Goal: Task Accomplishment & Management: Manage account settings

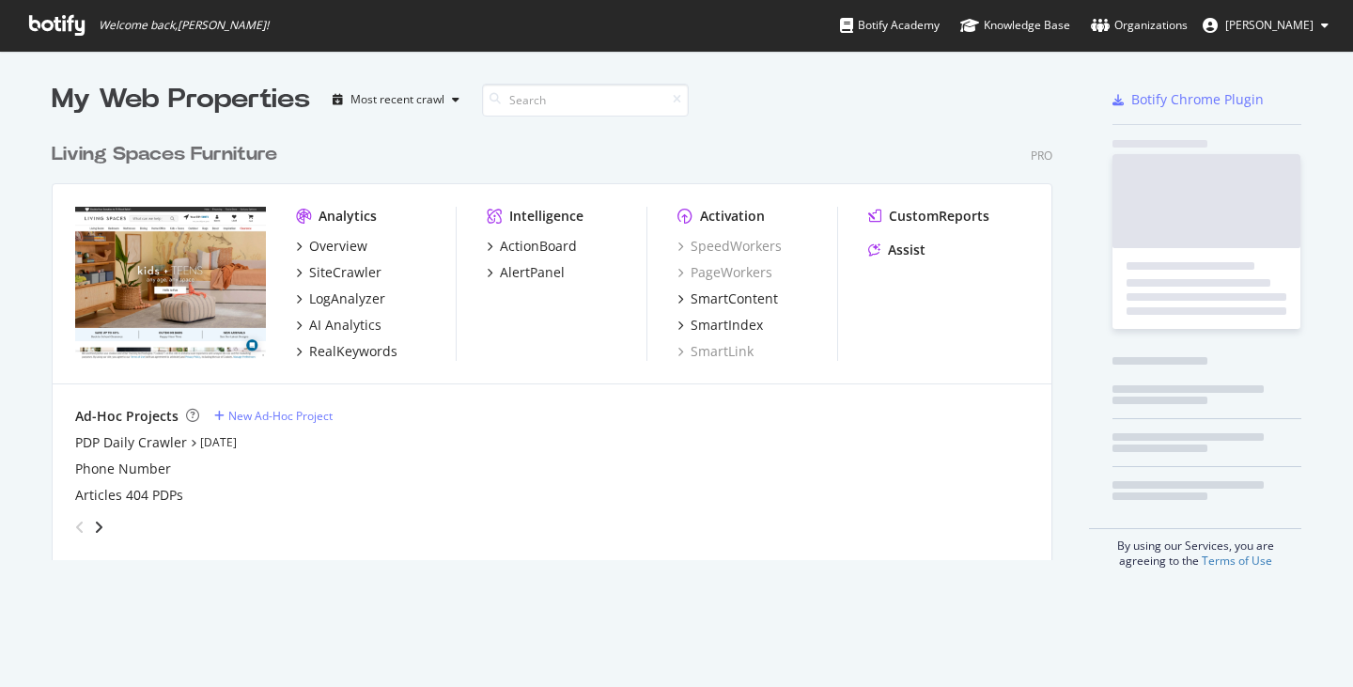
scroll to position [427, 1001]
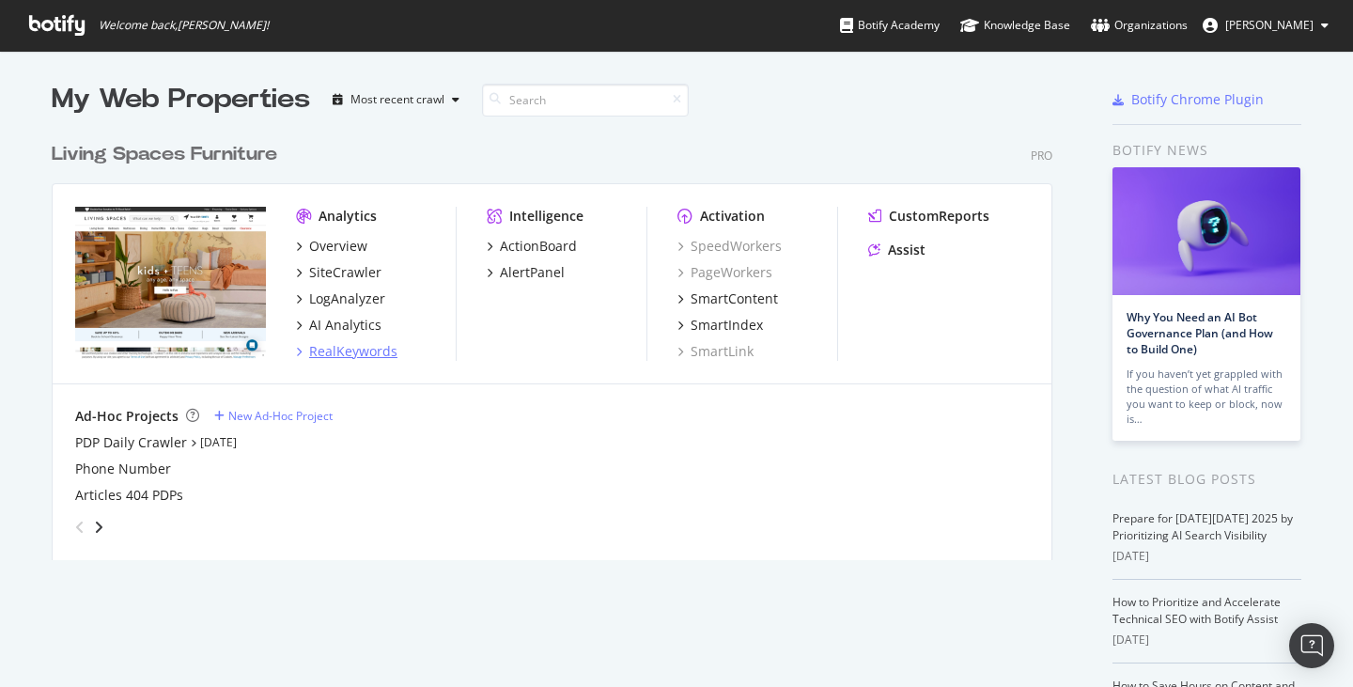
click at [359, 350] on div "RealKeywords" at bounding box center [353, 351] width 88 height 19
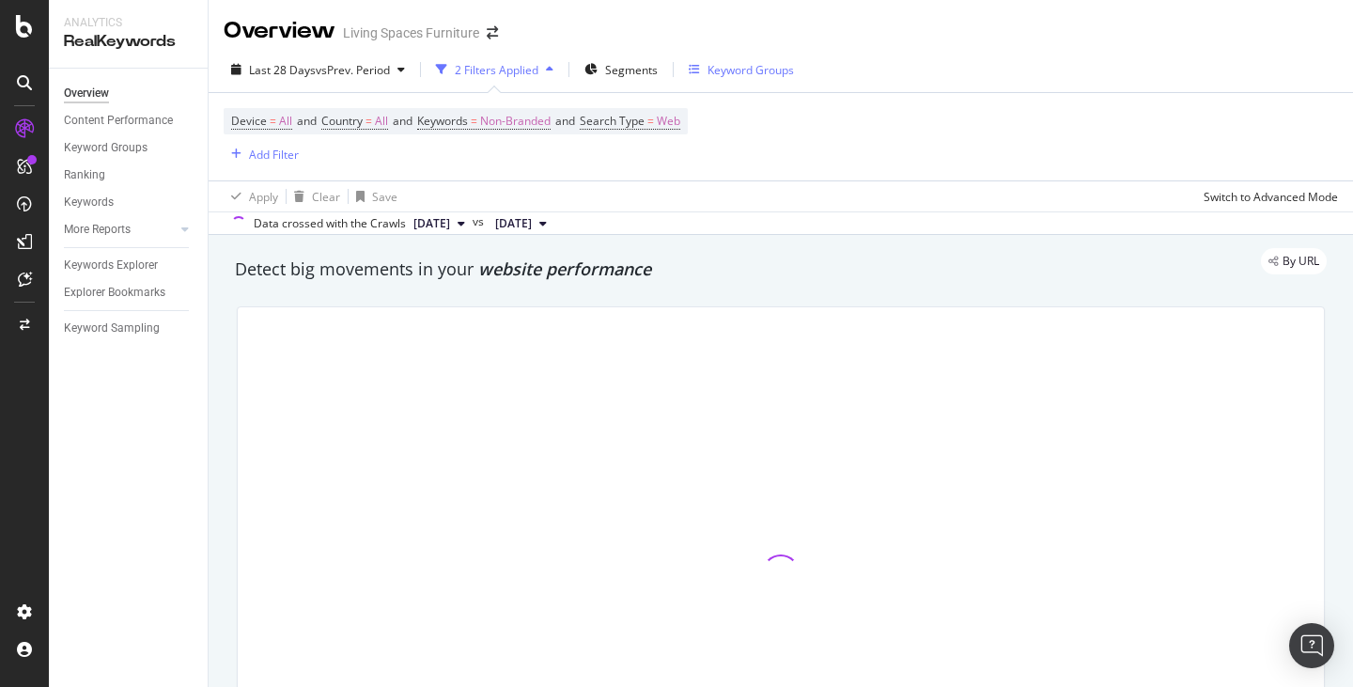
click at [732, 68] on div "Keyword Groups" at bounding box center [750, 70] width 86 height 16
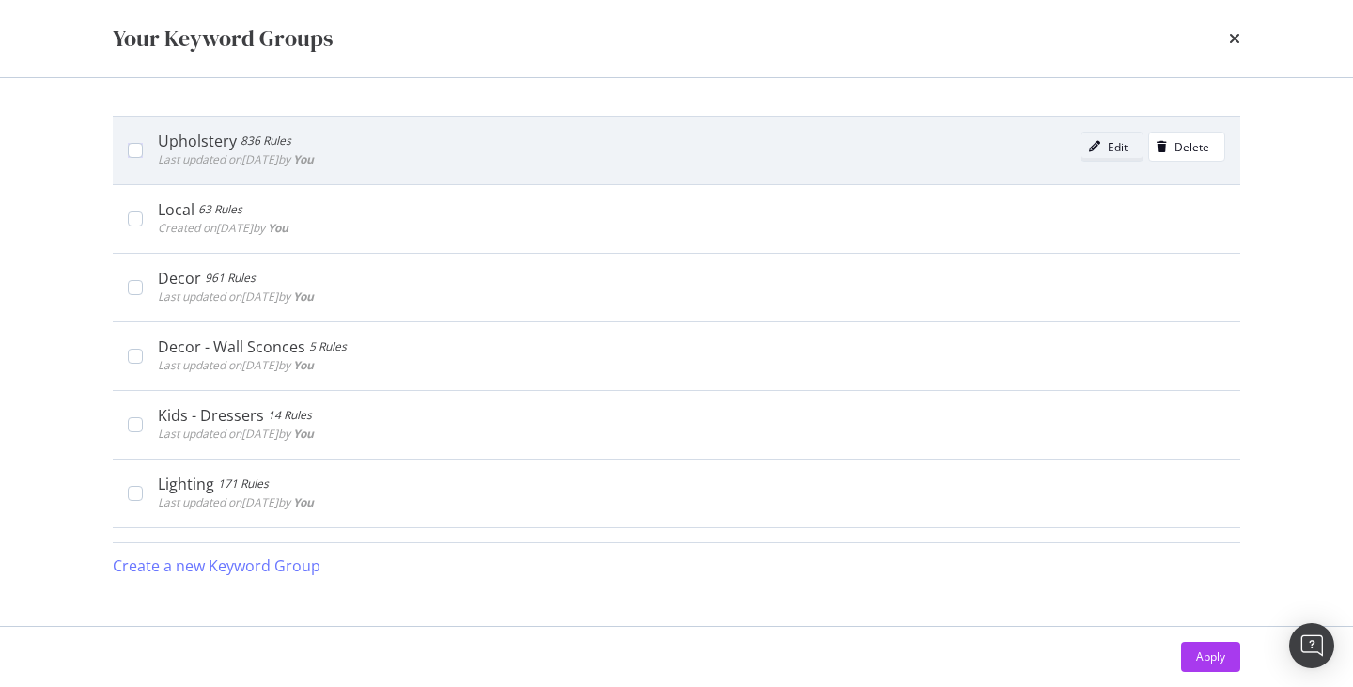
click at [1107, 146] on div "Edit" at bounding box center [1117, 147] width 20 height 16
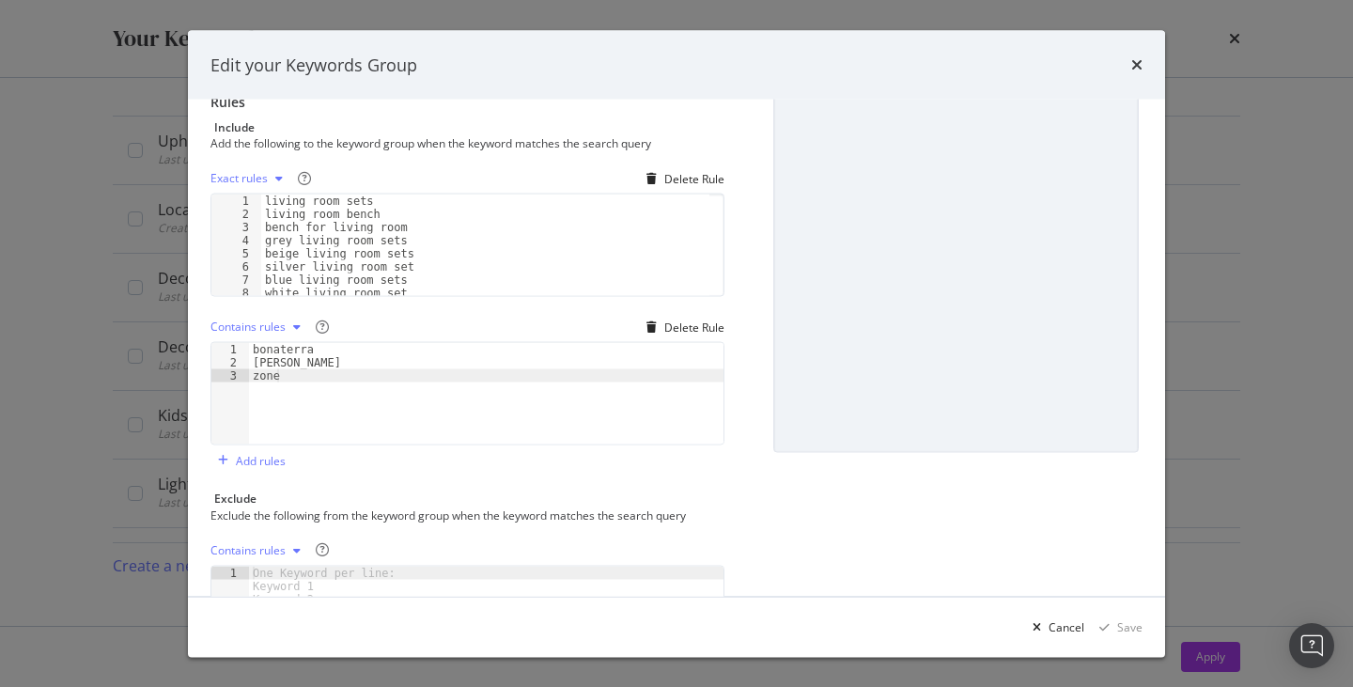
scroll to position [337, 0]
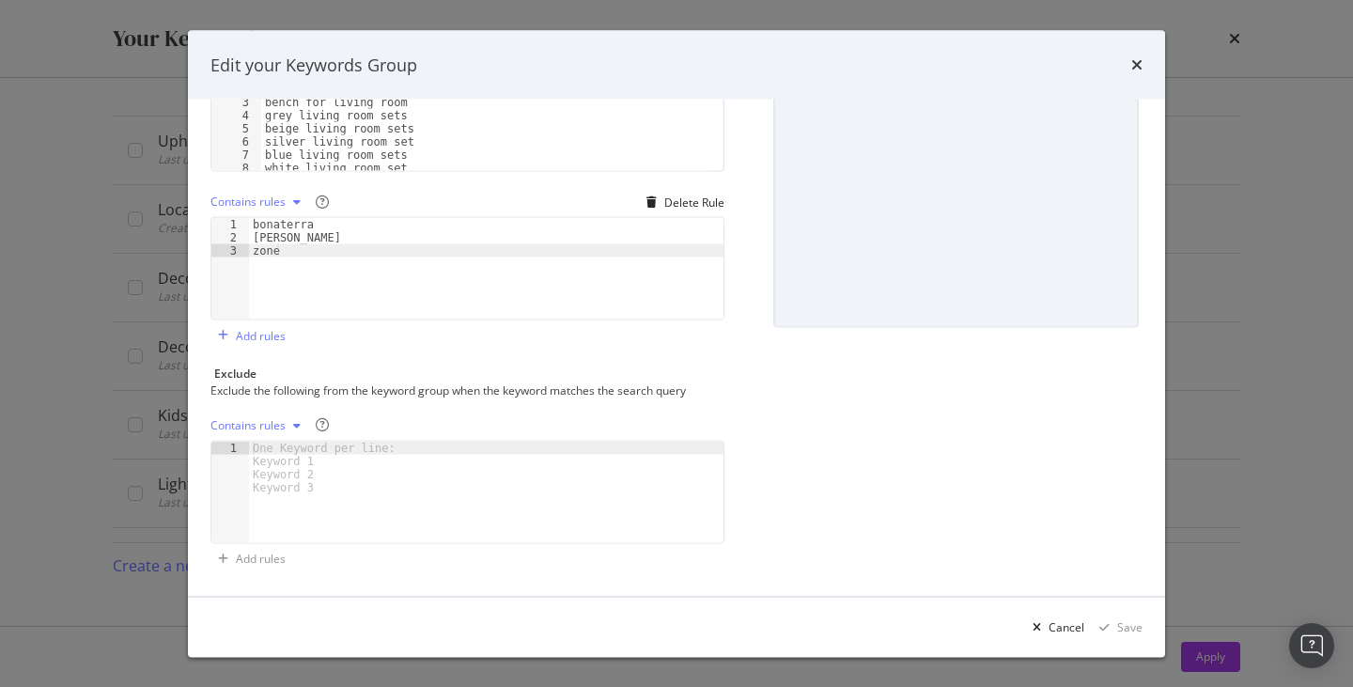
click at [334, 471] on div "One Keyword per line: Keyword 1 Keyword 2 Keyword 3" at bounding box center [327, 467] width 157 height 53
click at [1124, 63] on div "Edit your Keywords Group" at bounding box center [676, 65] width 932 height 24
click at [1140, 67] on icon "times" at bounding box center [1136, 64] width 11 height 15
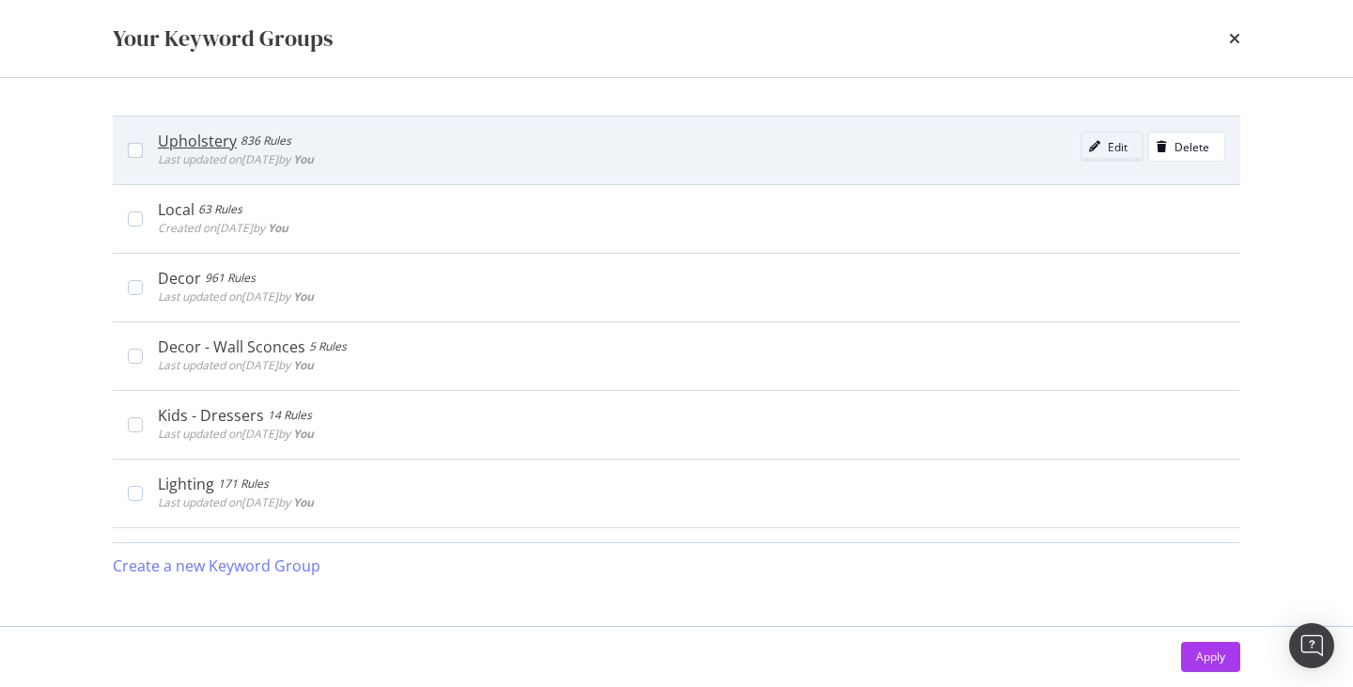
click at [1107, 147] on div "Edit" at bounding box center [1117, 147] width 20 height 16
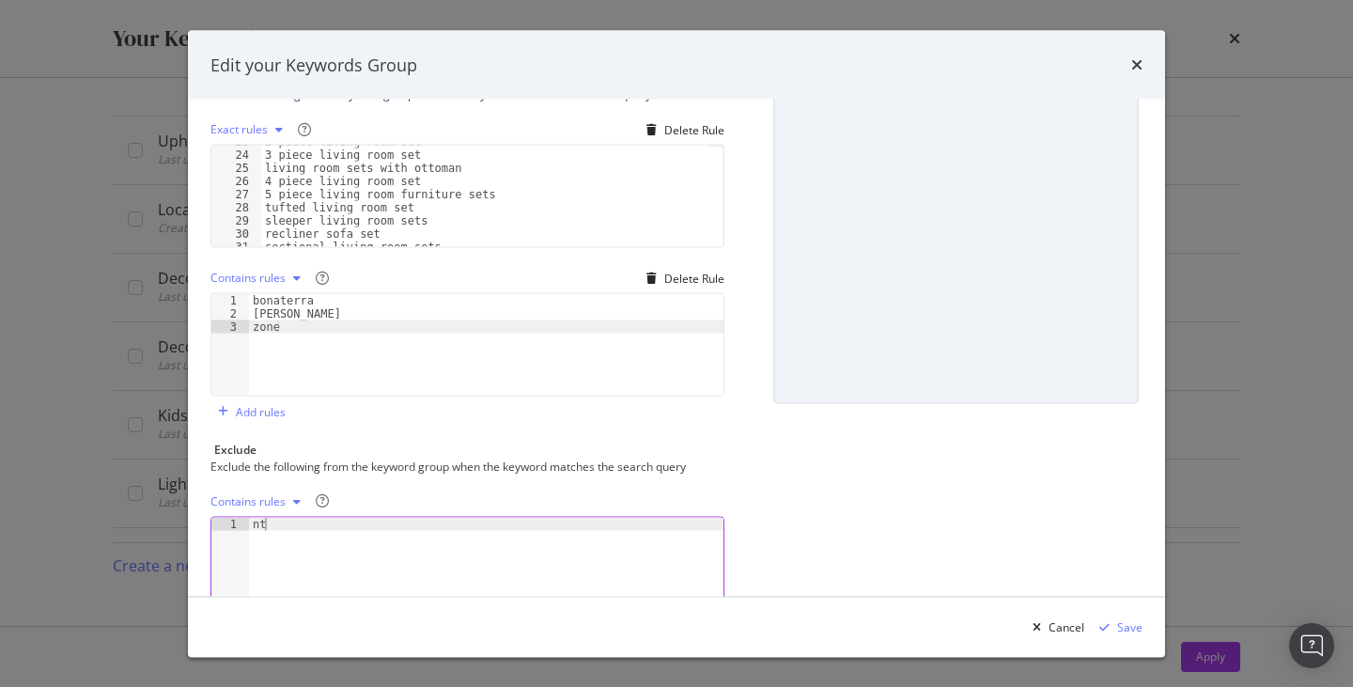
scroll to position [0, 0]
type textarea "n"
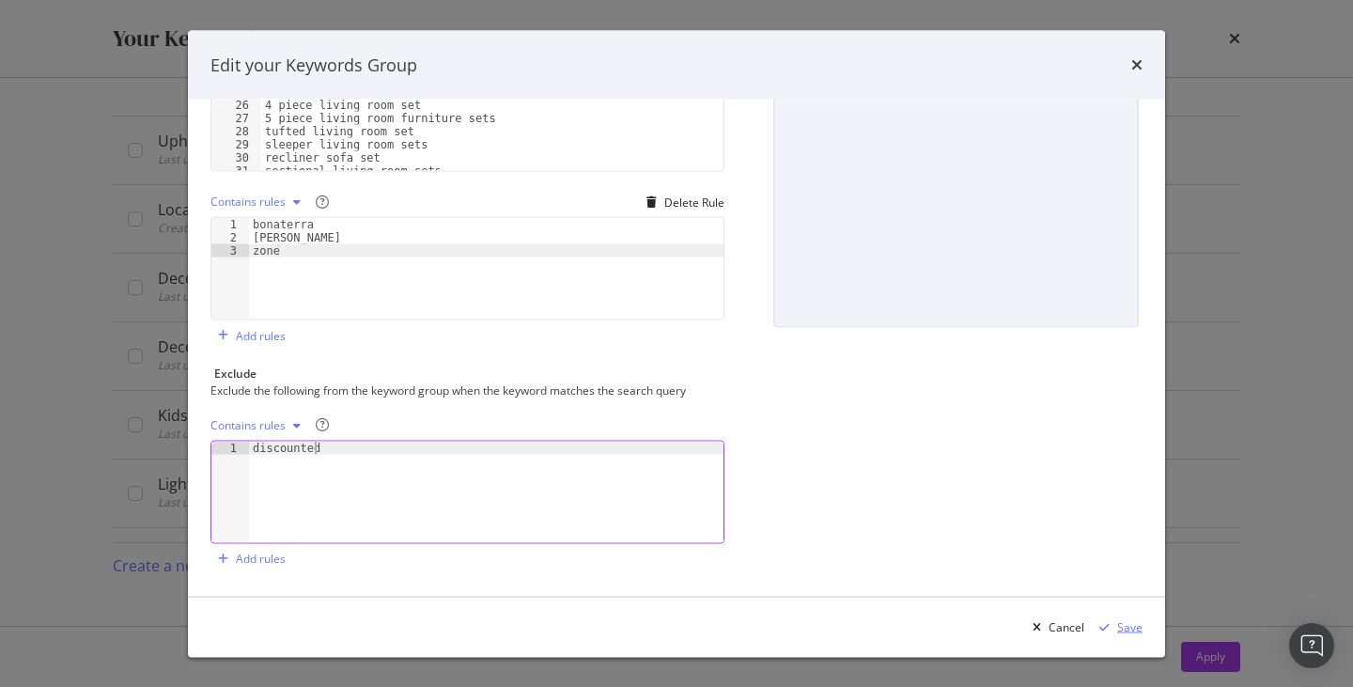
type textarea "discounted"
click at [1130, 623] on div "Save" at bounding box center [1129, 626] width 25 height 16
